Goal: Information Seeking & Learning: Learn about a topic

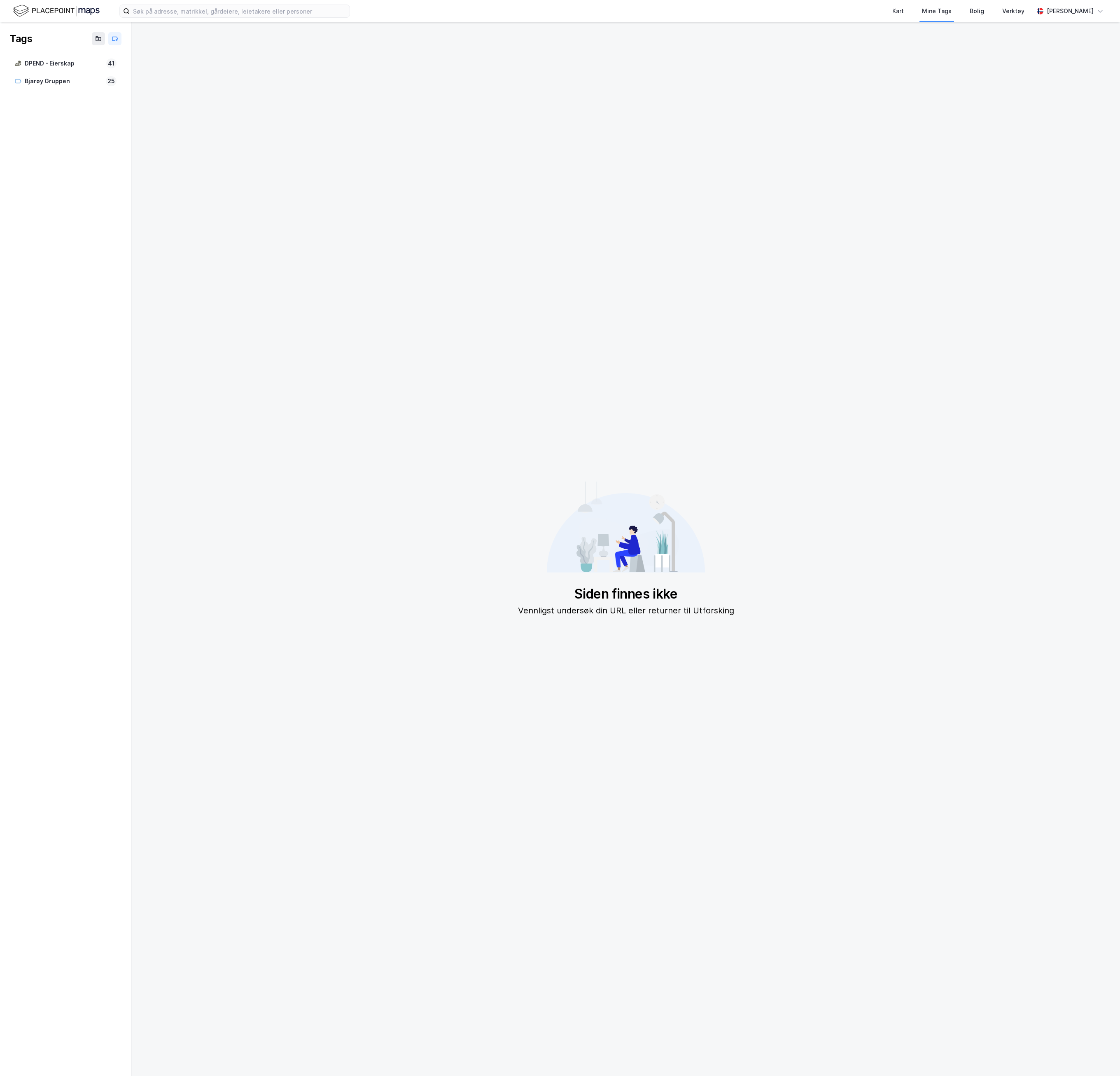
click at [88, 12] on img at bounding box center [56, 11] width 86 height 14
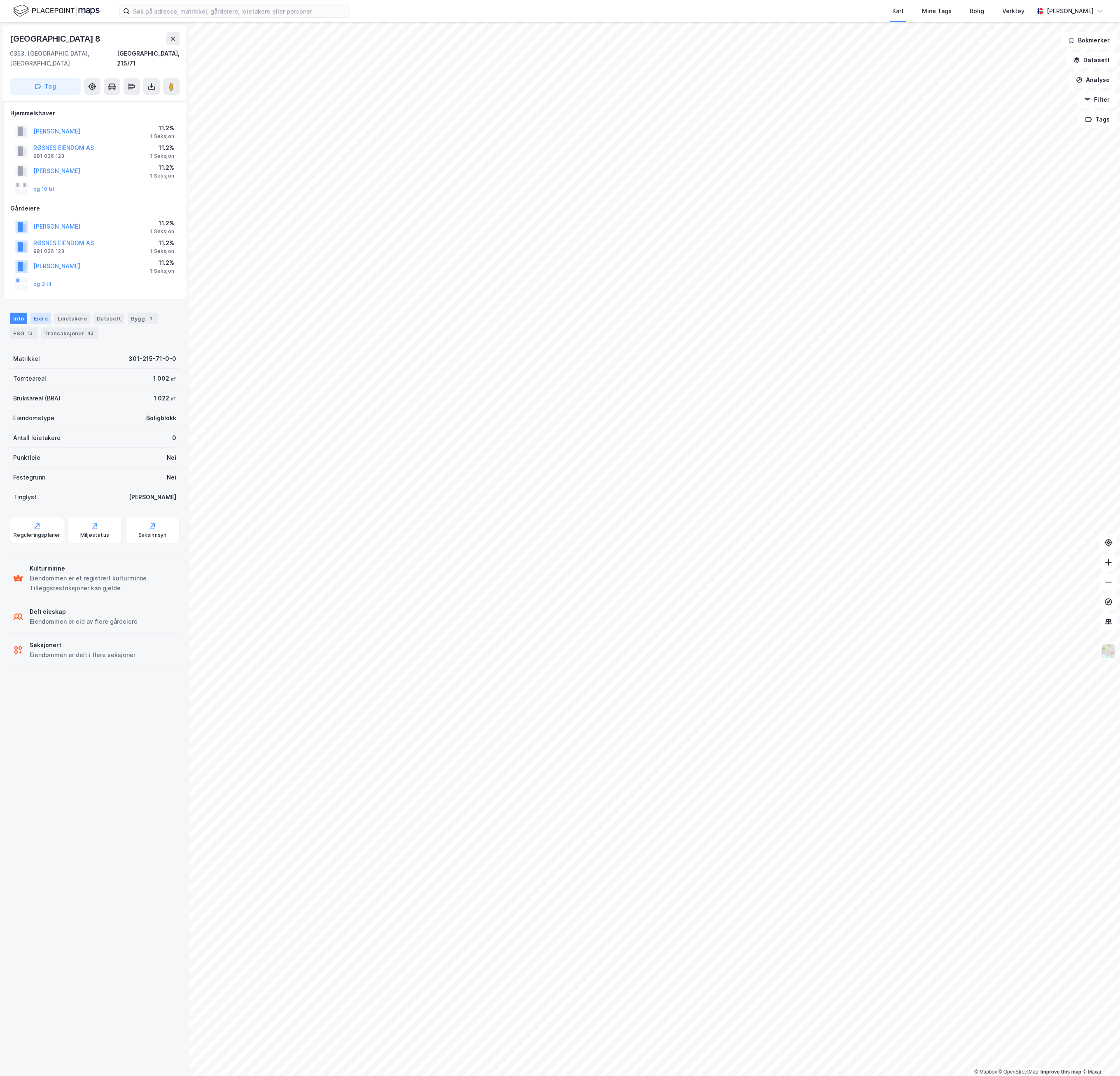
click at [44, 313] on div "Eiere" at bounding box center [40, 318] width 21 height 11
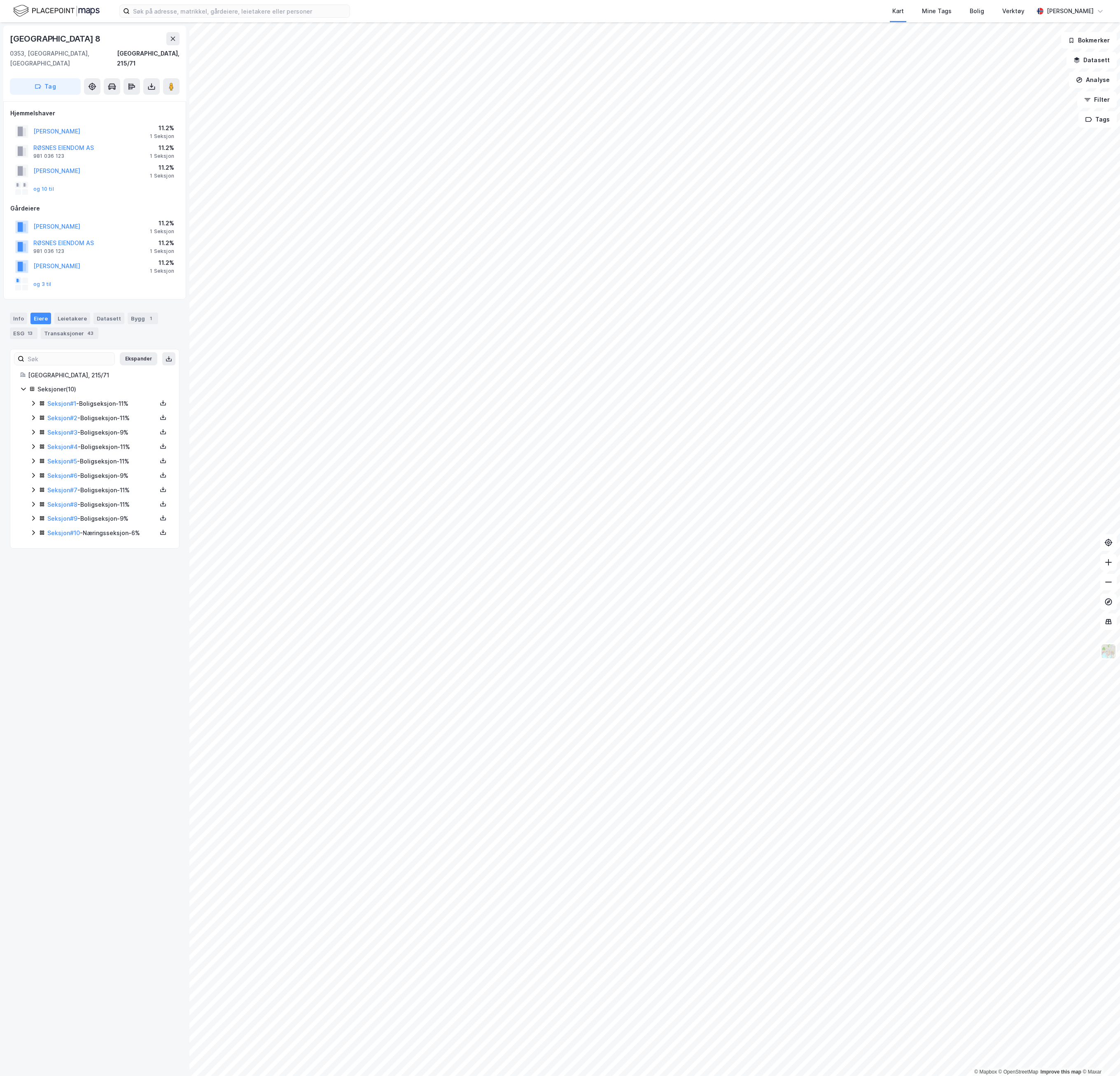
click at [33, 401] on icon at bounding box center [33, 403] width 2 height 5
click at [63, 327] on div "Transaksjoner 43" at bounding box center [69, 333] width 57 height 11
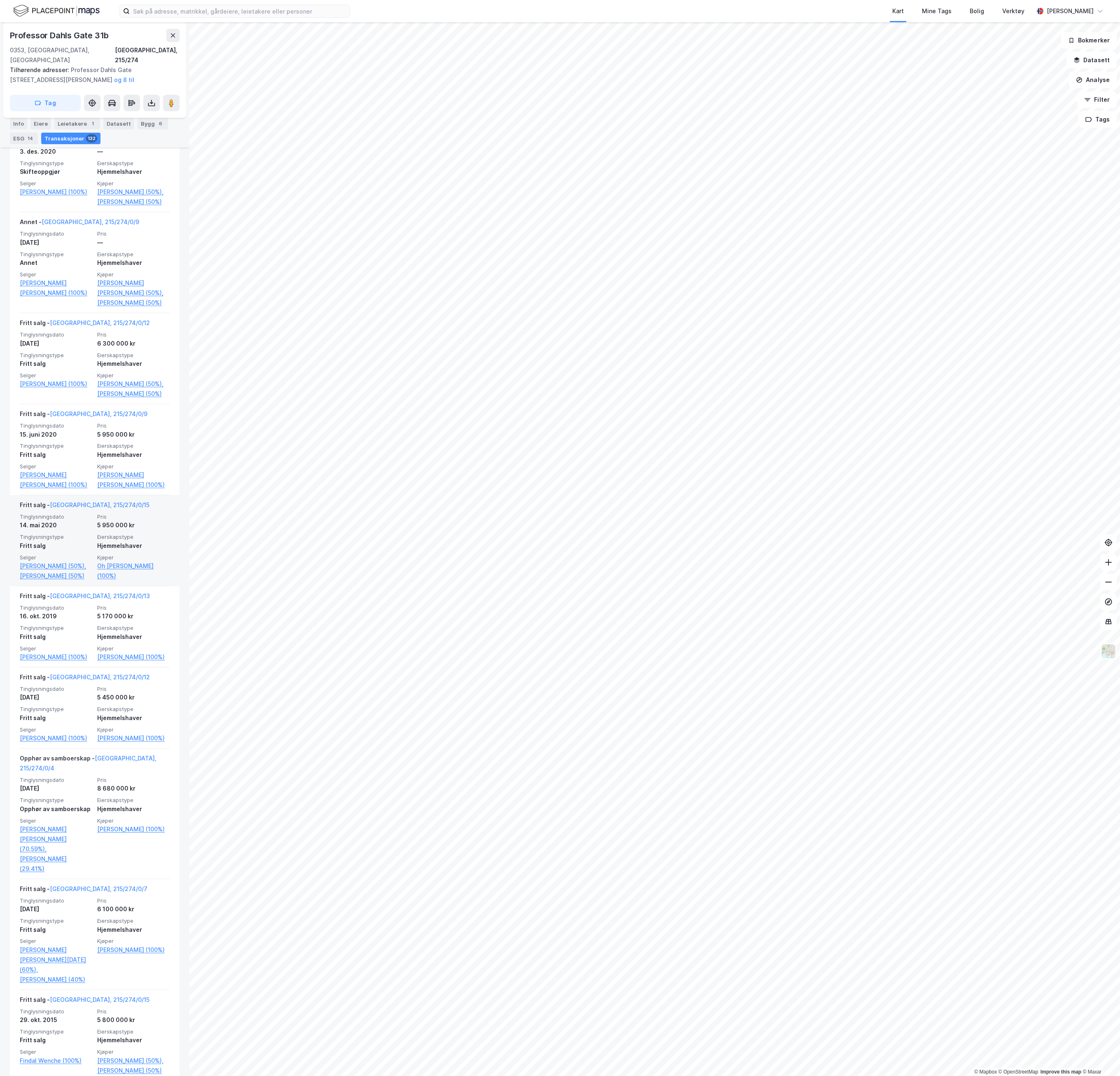
scroll to position [1236, 0]
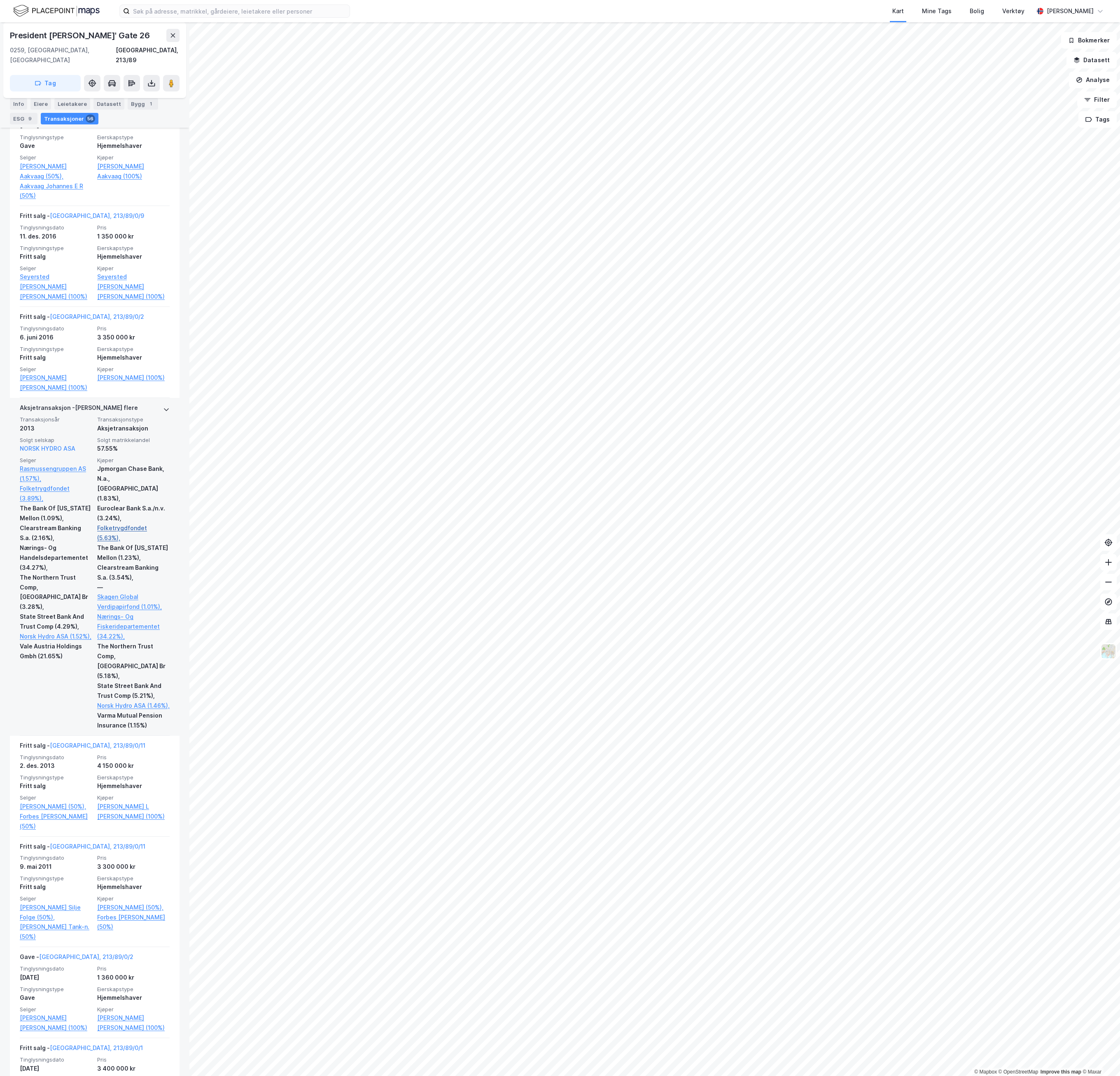
scroll to position [1318, 0]
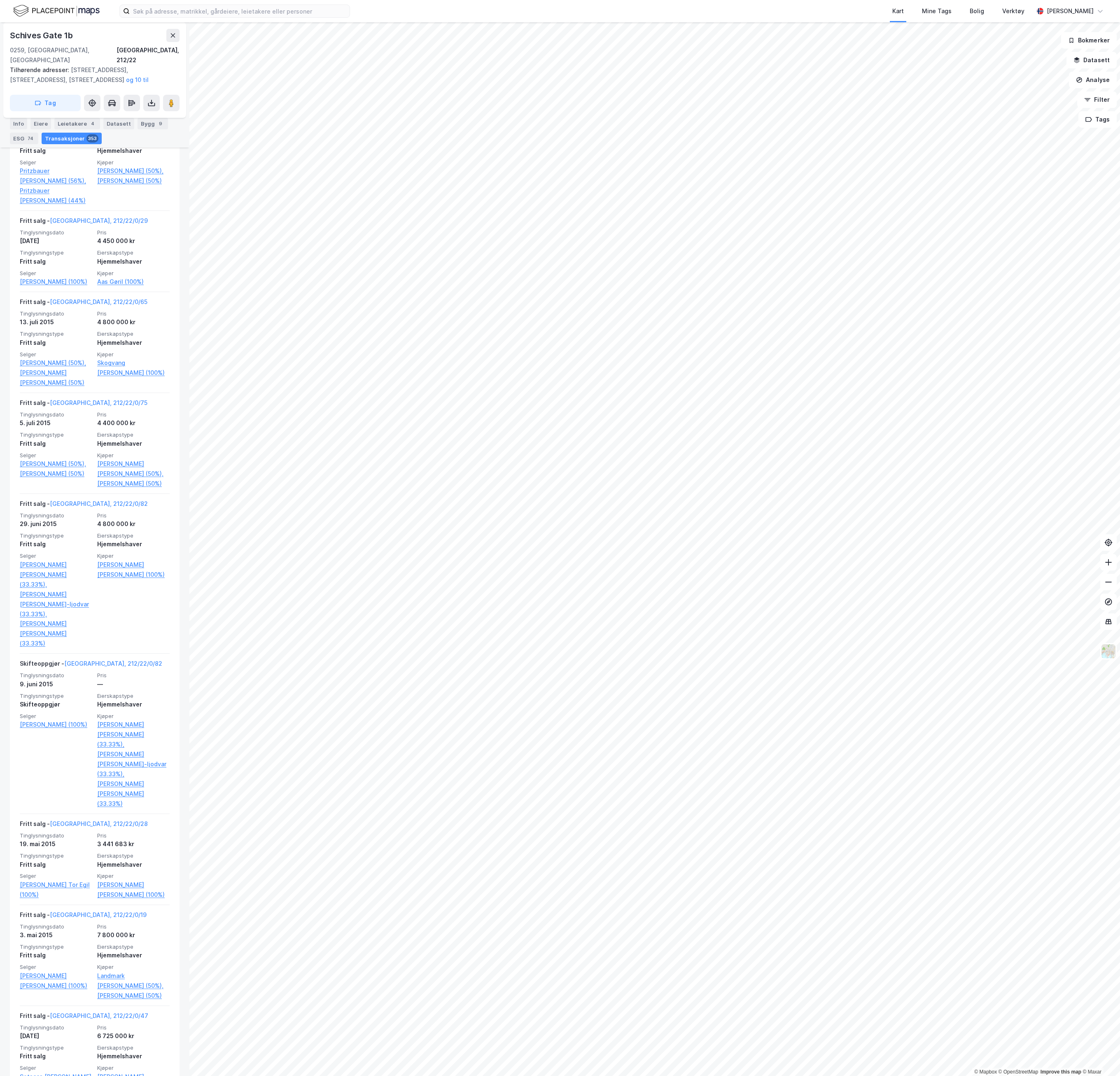
scroll to position [7334, 0]
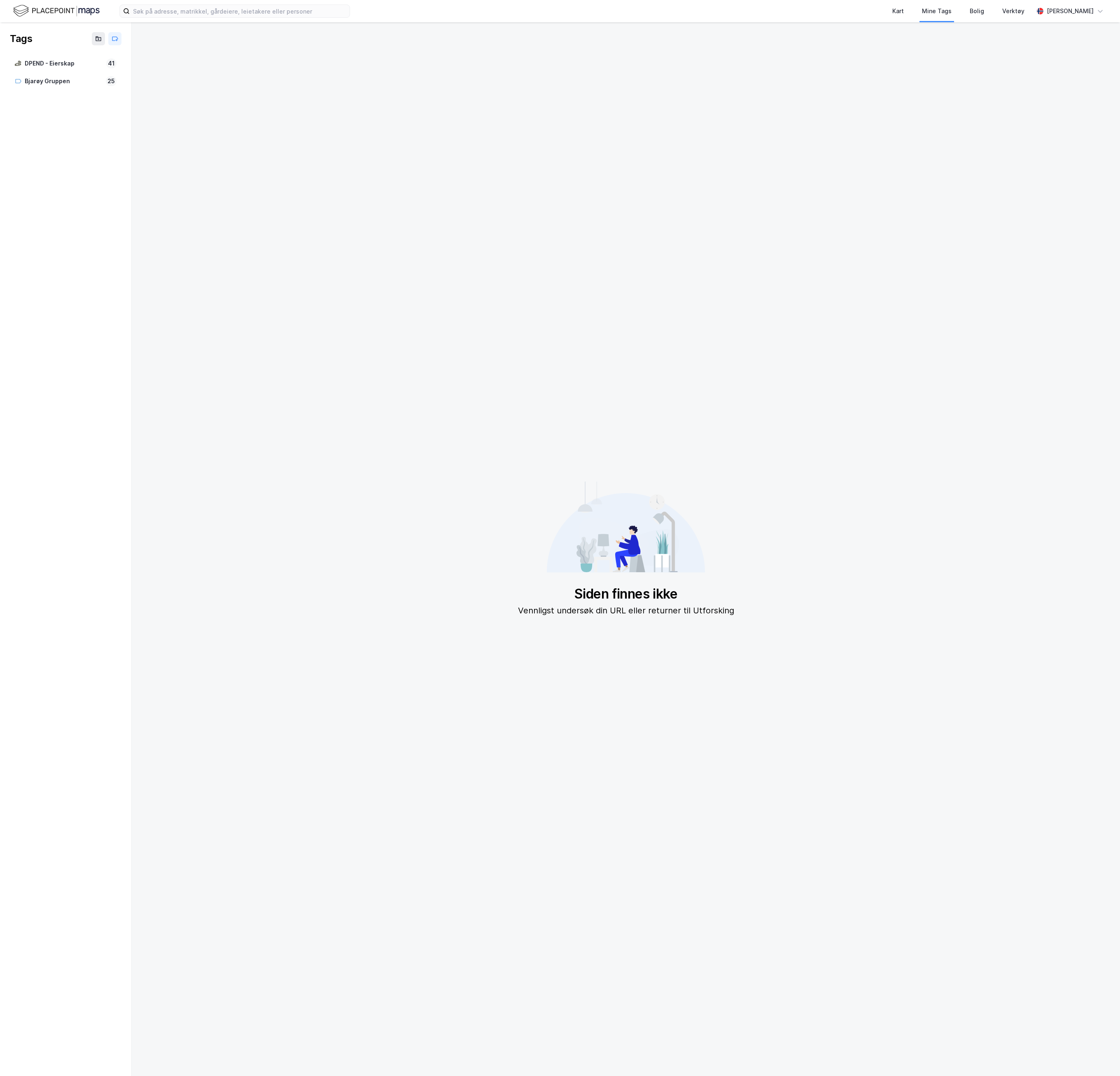
click at [74, 8] on img at bounding box center [56, 11] width 86 height 14
